Goal: Information Seeking & Learning: Find specific fact

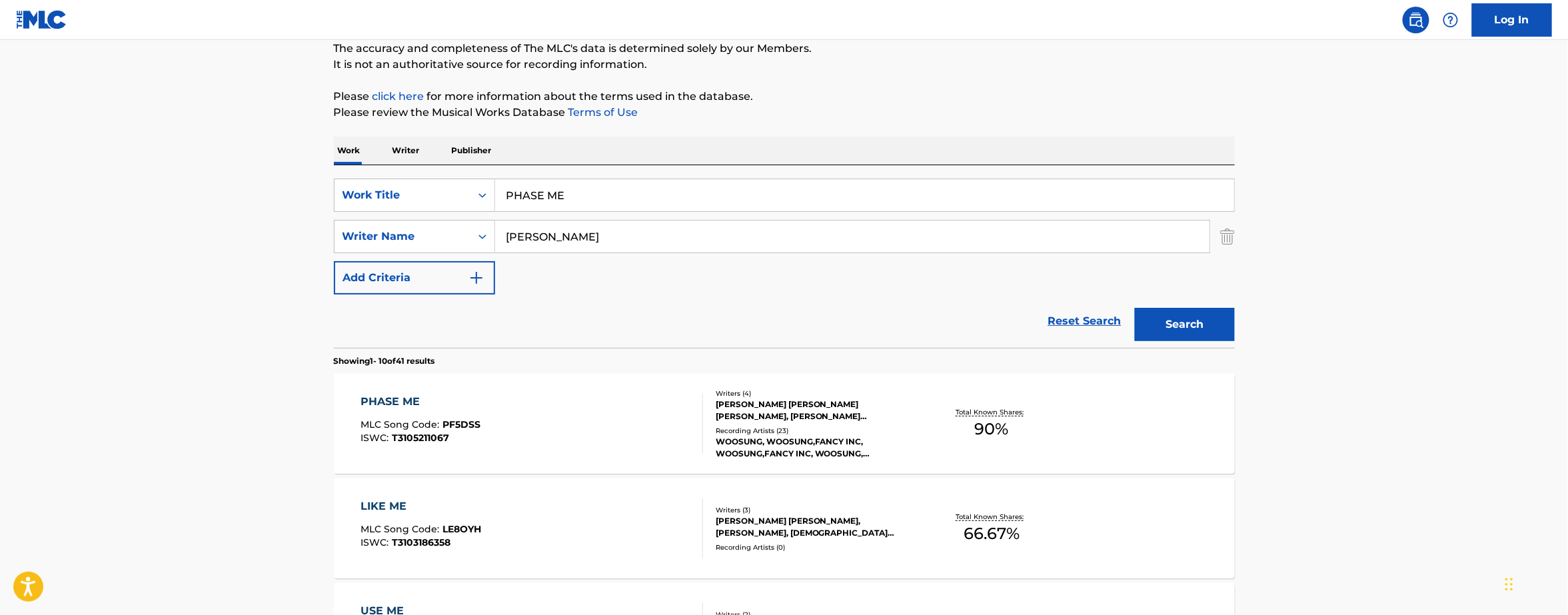
click at [523, 462] on div "PHASE ME MLC Song Code : PF5DSS ISWC : T3105211067 Writers ( 4 ) [PERSON_NAME] …" at bounding box center [784, 423] width 901 height 100
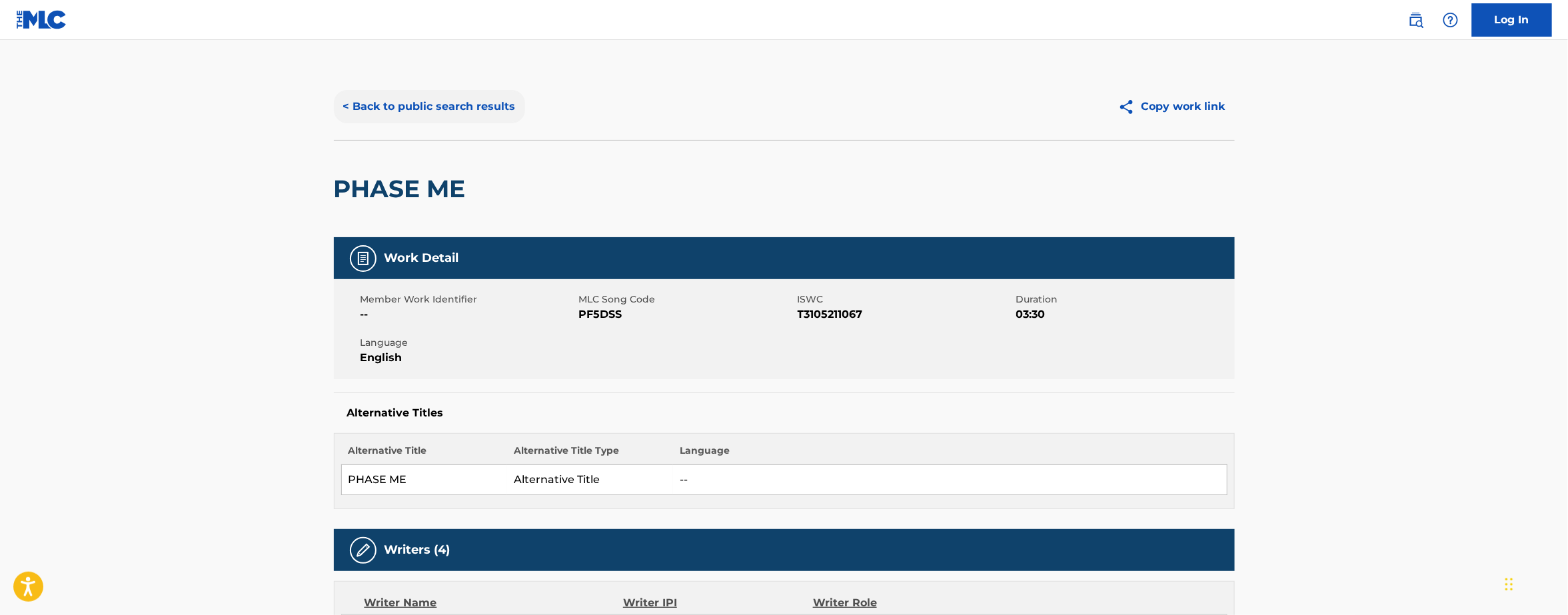
click at [374, 93] on button "< Back to public search results" at bounding box center [429, 107] width 191 height 33
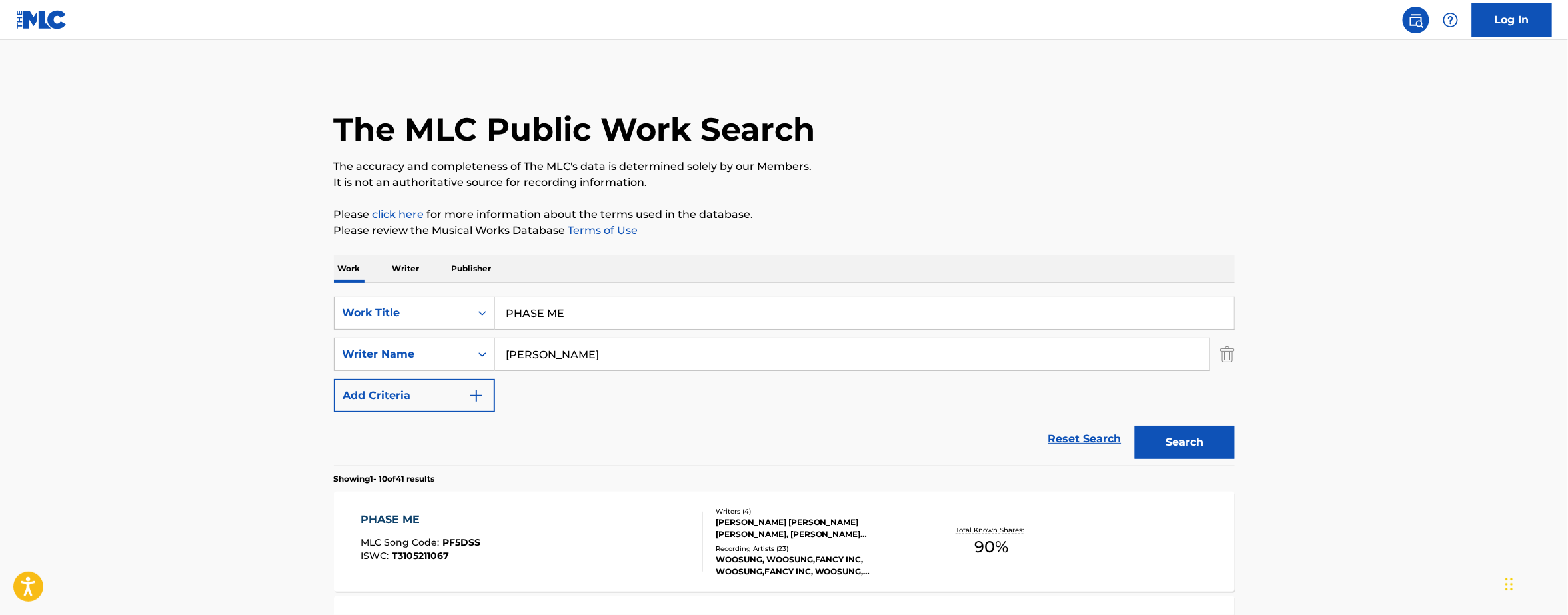
scroll to position [118, 0]
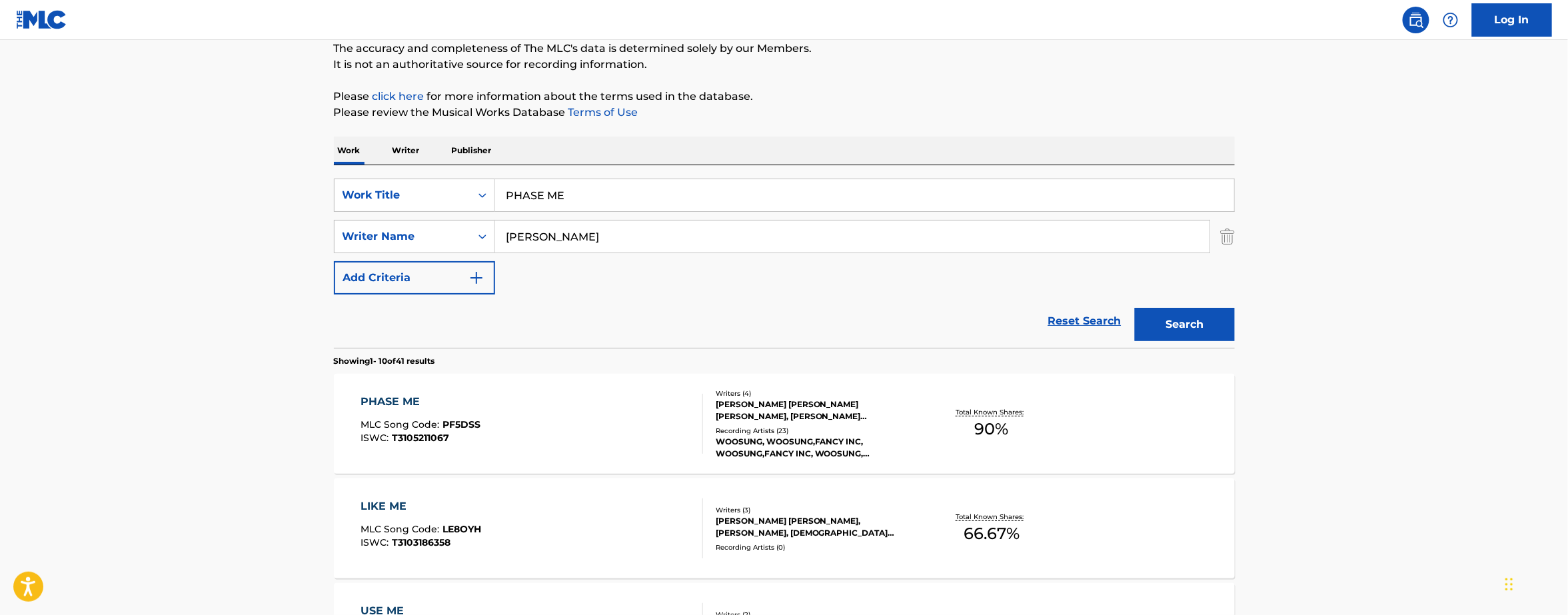
click at [588, 215] on div "SearchWithCriteria2ab9eb3d-b2d7-45d1-8fb8-9b6718602af1 Work Title PHASE ME Sear…" at bounding box center [784, 236] width 901 height 116
click at [586, 210] on input "PHASE ME" at bounding box center [864, 195] width 739 height 32
click at [581, 197] on input "PHASE ME" at bounding box center [864, 195] width 739 height 32
type input "WINGWOMAN"
click at [1135, 308] on button "Search" at bounding box center [1184, 324] width 100 height 33
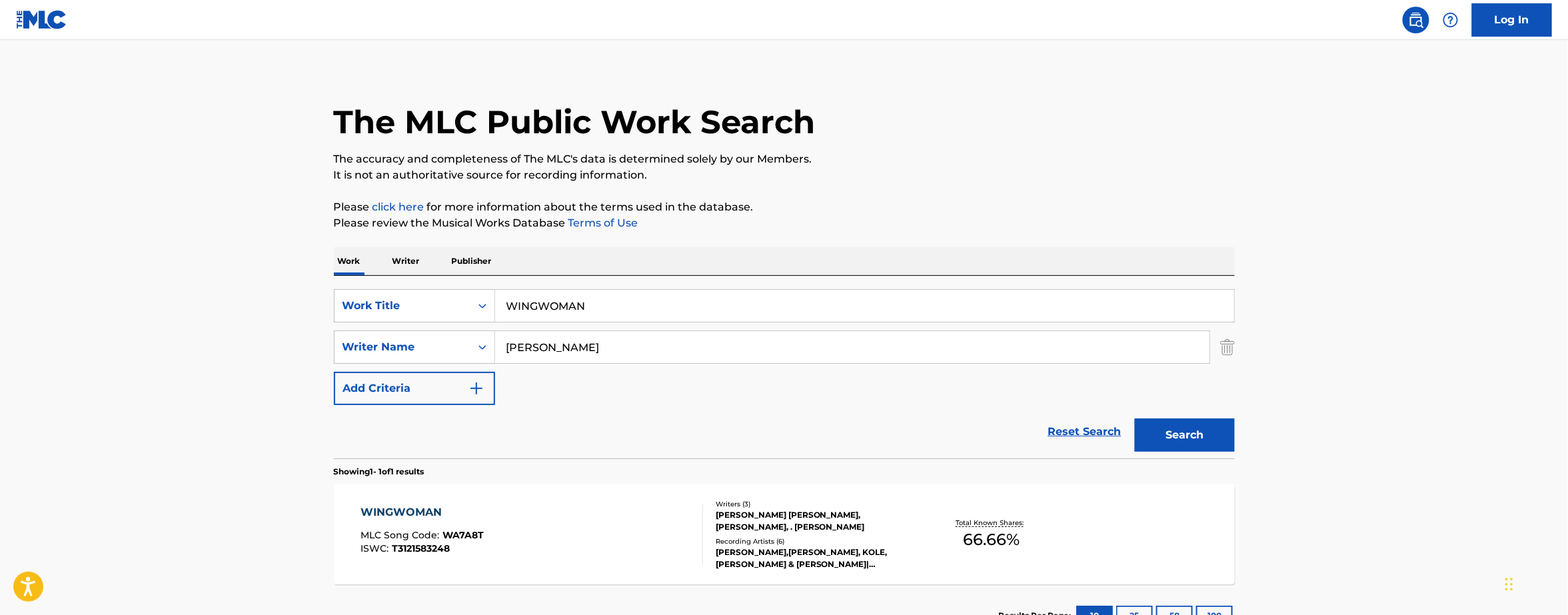
scroll to position [110, 0]
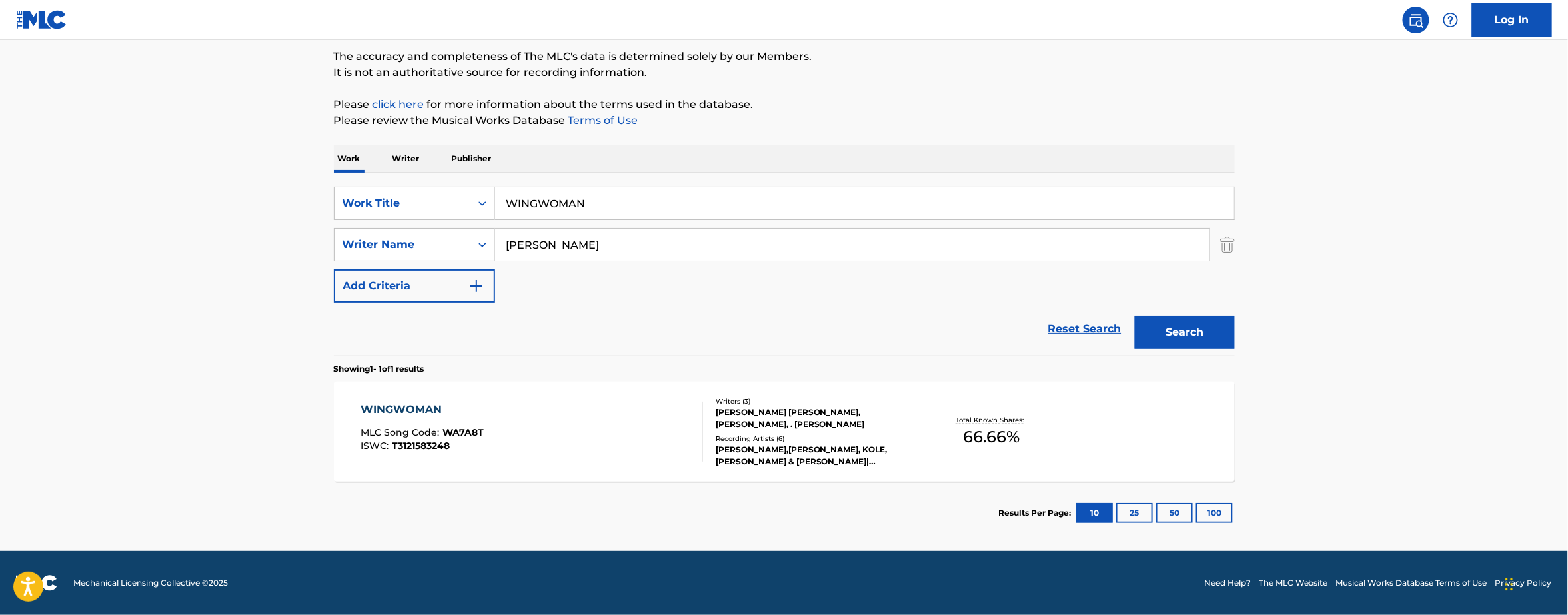
click at [532, 444] on div "WINGWOMAN MLC Song Code : WA7A8T ISWC : T3121583248" at bounding box center [532, 432] width 342 height 60
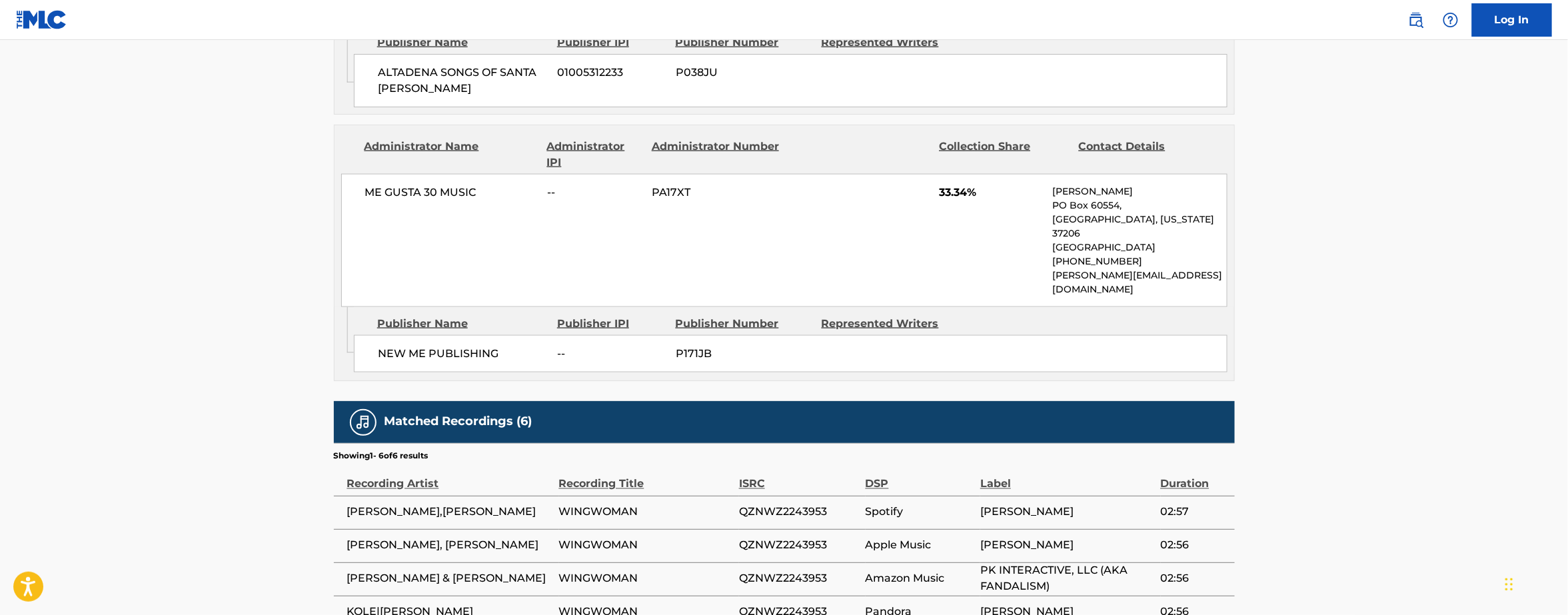
scroll to position [941, 0]
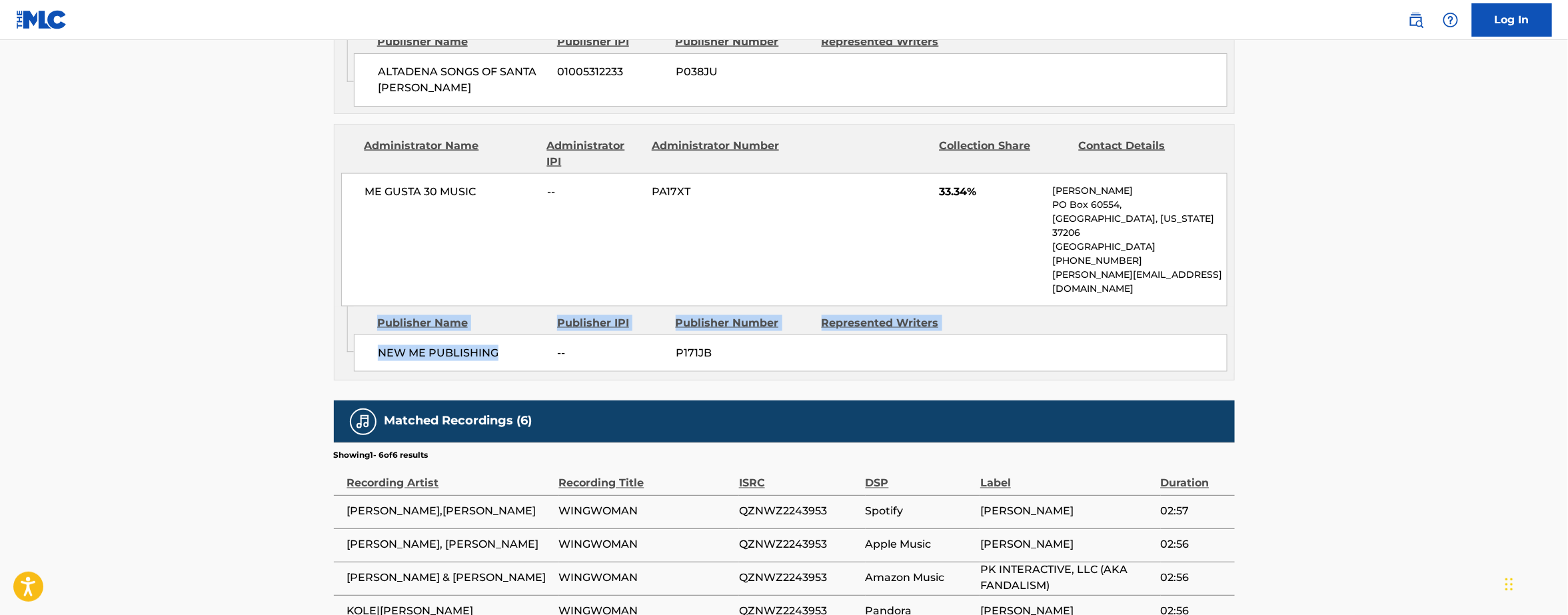
drag, startPoint x: 511, startPoint y: 362, endPoint x: 348, endPoint y: 359, distance: 163.0
click at [348, 359] on div "Admin Original Publisher Connecting Line Publisher Name Publisher IPI Publisher…" at bounding box center [784, 343] width 900 height 73
click at [368, 360] on div "NEW ME PUBLISHING -- P171JB" at bounding box center [791, 353] width 874 height 37
drag, startPoint x: 512, startPoint y: 361, endPoint x: 375, endPoint y: 367, distance: 137.1
click at [375, 367] on div "NEW ME PUBLISHING -- P171JB" at bounding box center [791, 353] width 874 height 37
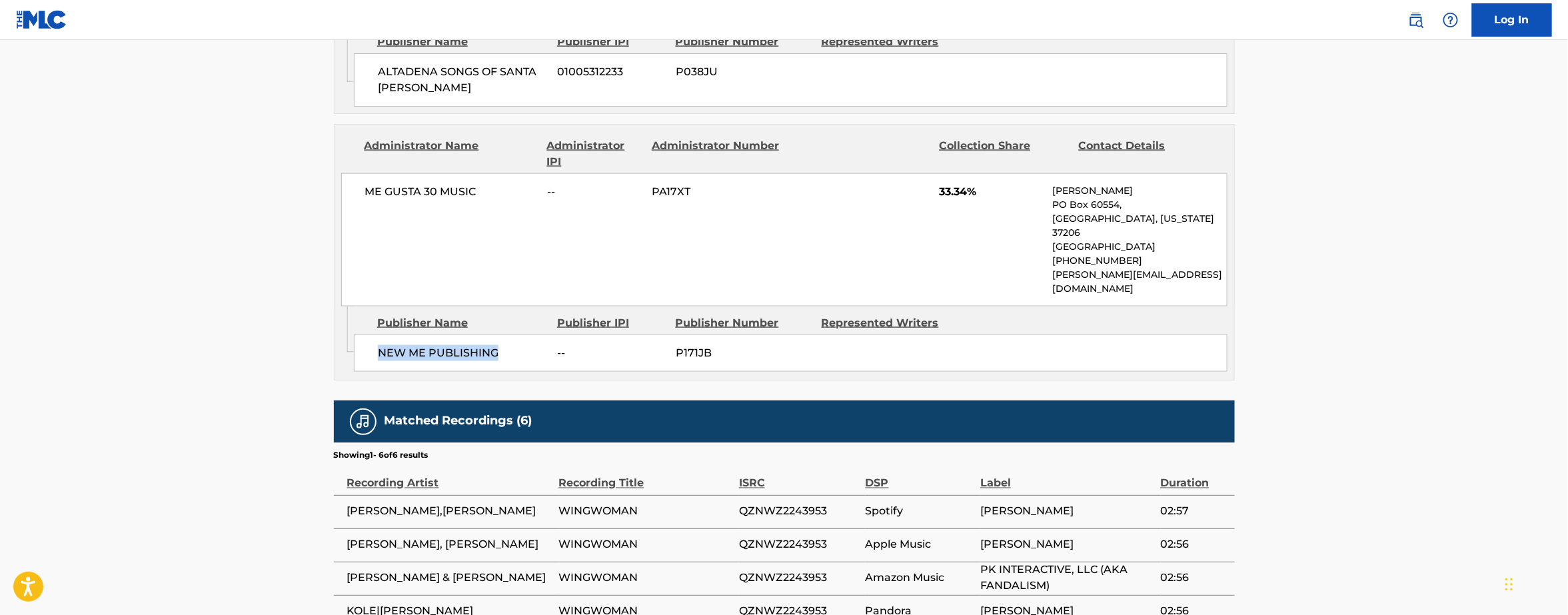
copy span "NEW ME PUBLISHING"
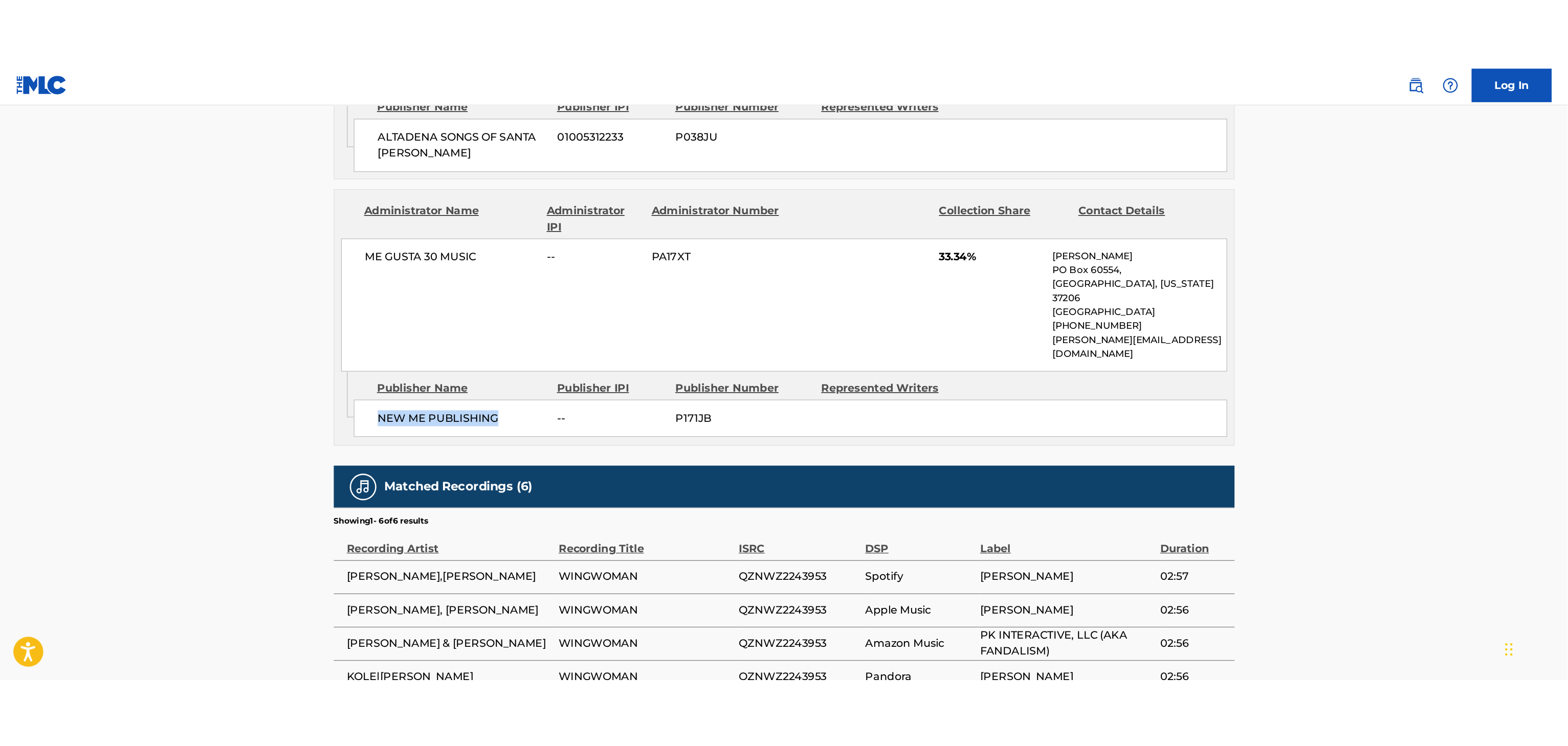
scroll to position [581, 0]
